Goal: Navigation & Orientation: Find specific page/section

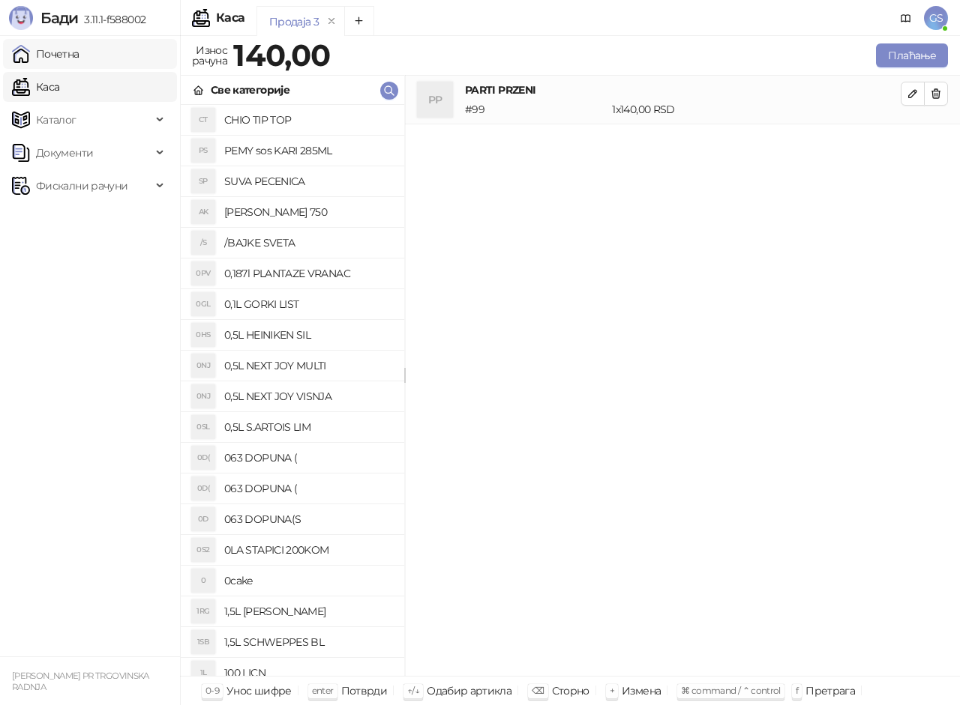
click at [71, 57] on link "Почетна" at bounding box center [45, 54] width 67 height 30
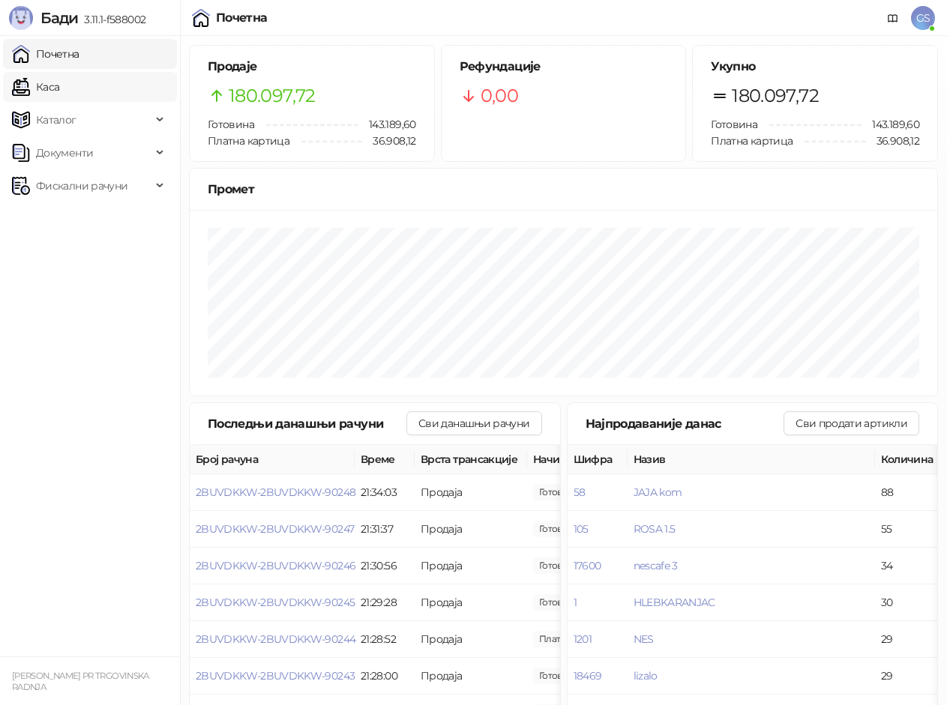
click at [59, 92] on link "Каса" at bounding box center [35, 87] width 47 height 30
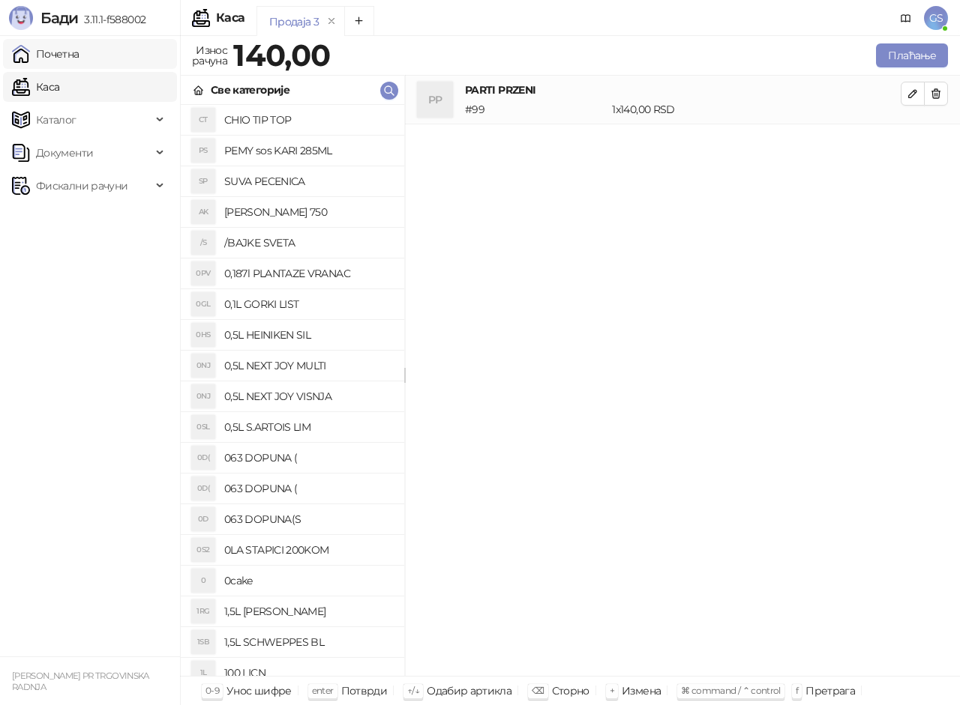
click at [79, 55] on link "Почетна" at bounding box center [45, 54] width 67 height 30
